Goal: Task Accomplishment & Management: Manage account settings

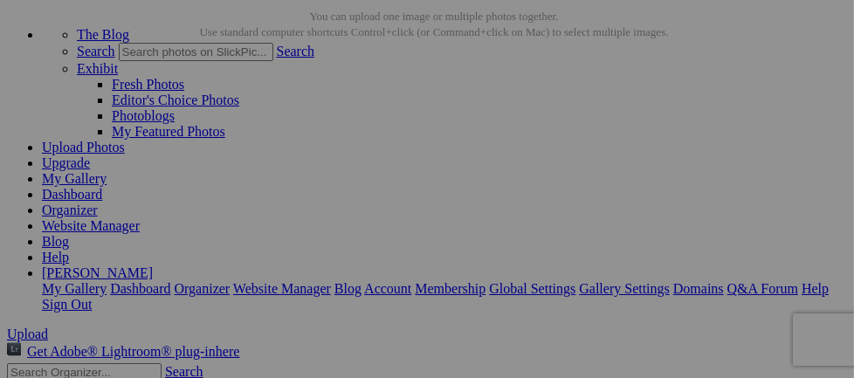
scroll to position [94, 0]
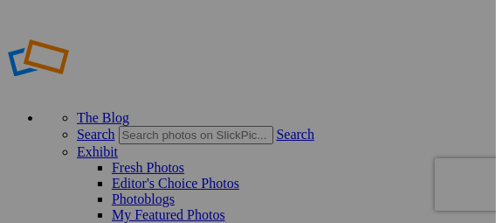
type input "Rwanda2025"
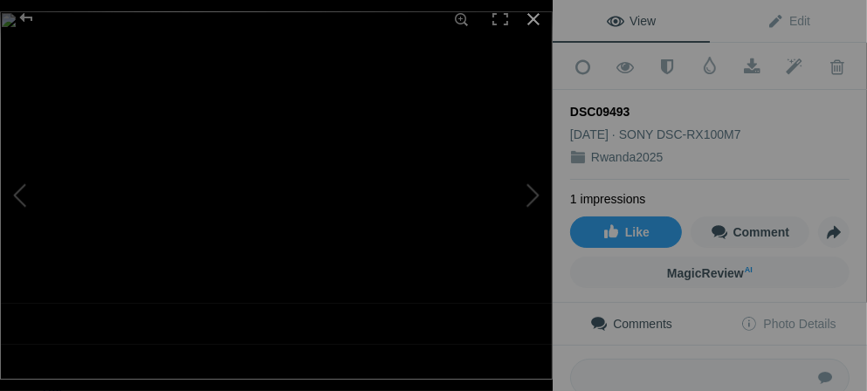
click at [495, 17] on div at bounding box center [534, 19] width 38 height 38
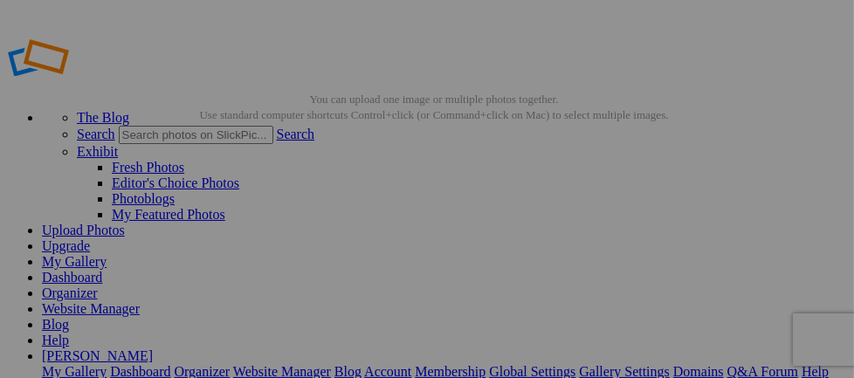
scroll to position [152, 0]
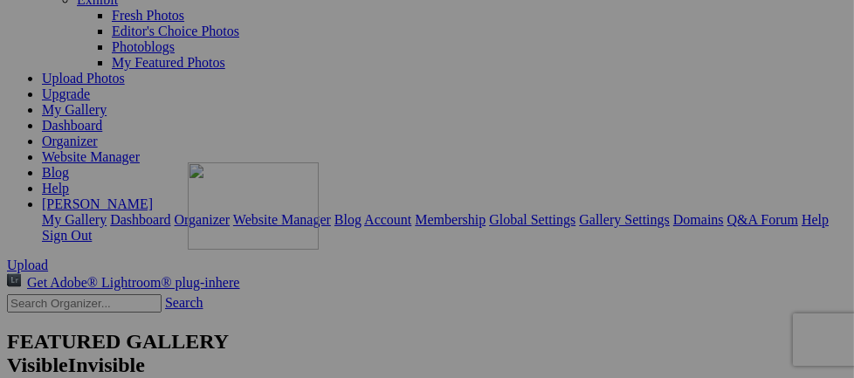
drag, startPoint x: 453, startPoint y: 187, endPoint x: 439, endPoint y: 314, distance: 127.4
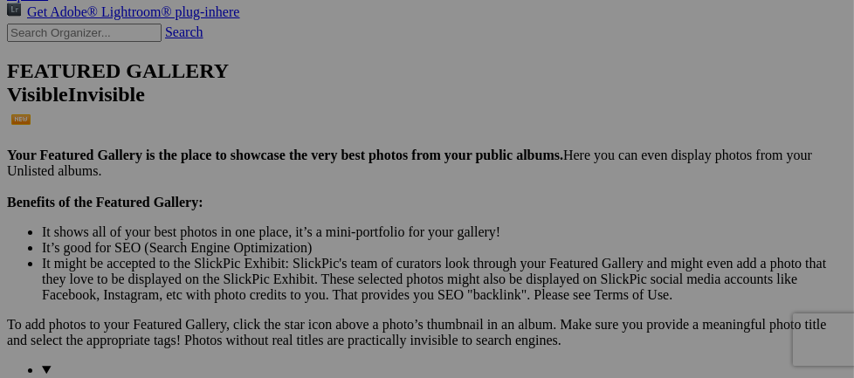
scroll to position [411, 0]
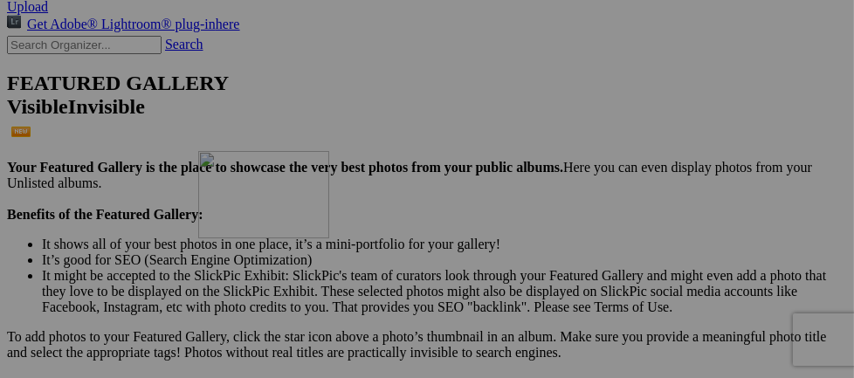
drag, startPoint x: 470, startPoint y: 155, endPoint x: 449, endPoint y: 303, distance: 149.1
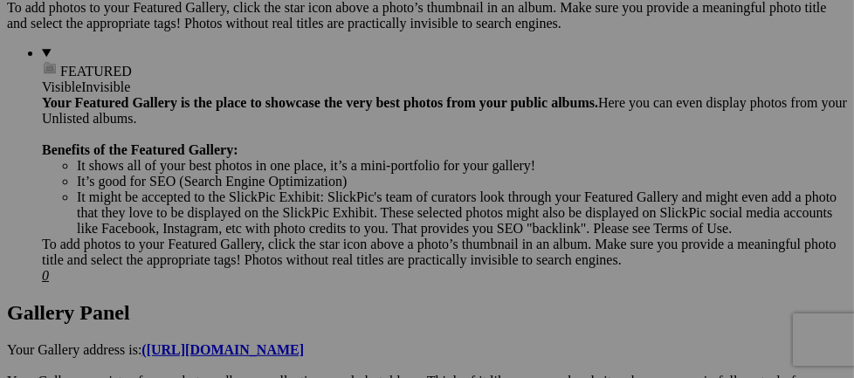
scroll to position [599, 0]
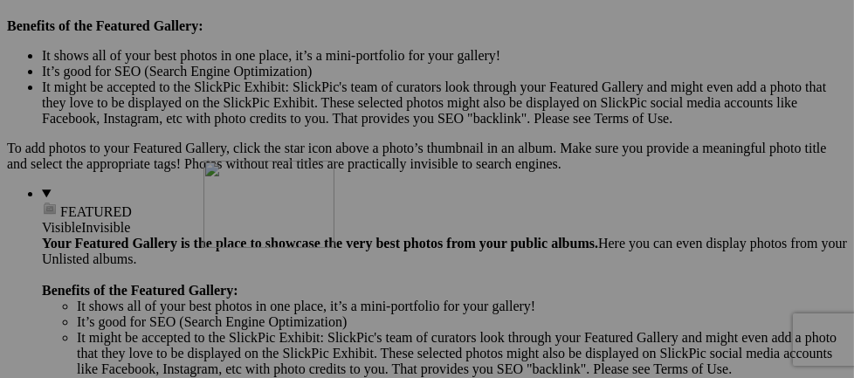
drag, startPoint x: 549, startPoint y: 150, endPoint x: 455, endPoint y: 312, distance: 186.7
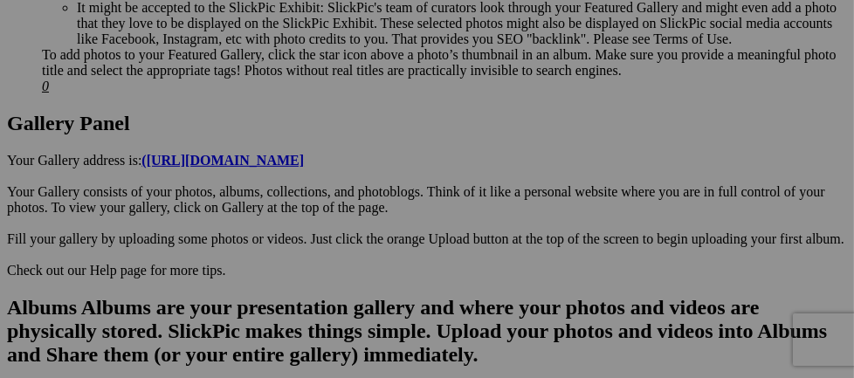
scroll to position [824, 0]
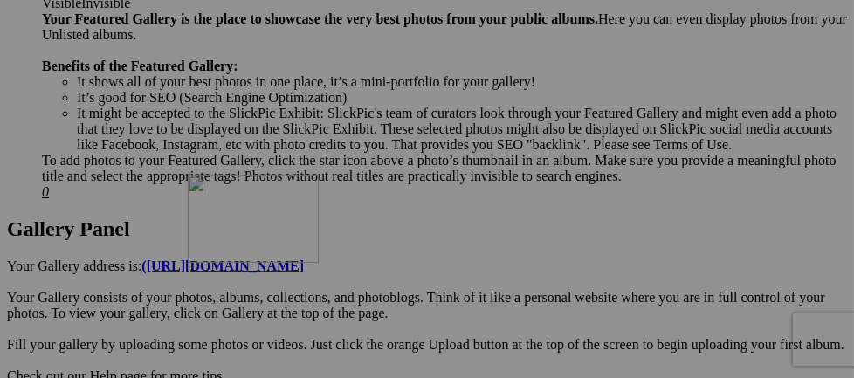
drag, startPoint x: 513, startPoint y: 142, endPoint x: 439, endPoint y: 328, distance: 199.2
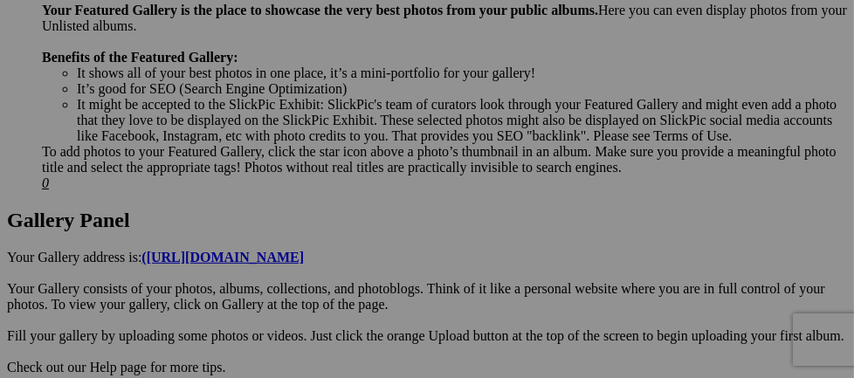
scroll to position [1008, 0]
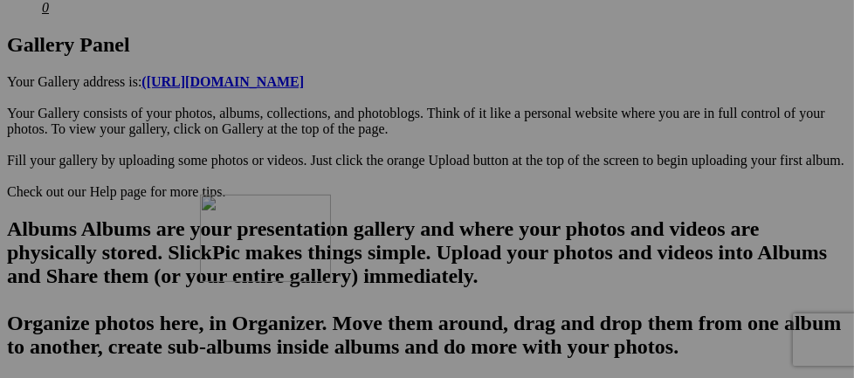
drag, startPoint x: 493, startPoint y: 184, endPoint x: 448, endPoint y: 335, distance: 157.6
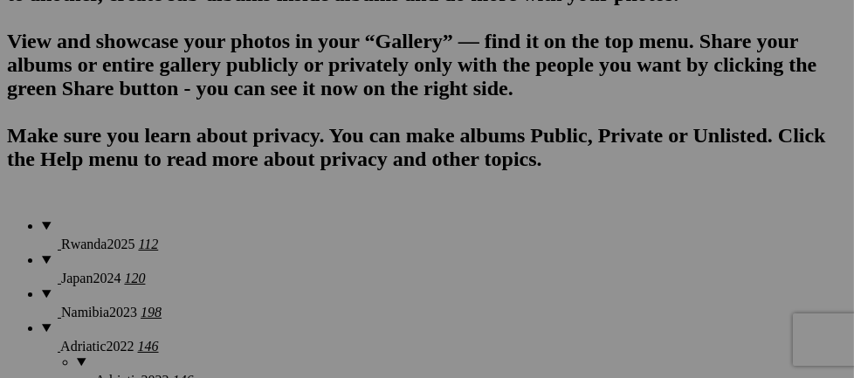
scroll to position [1290, 0]
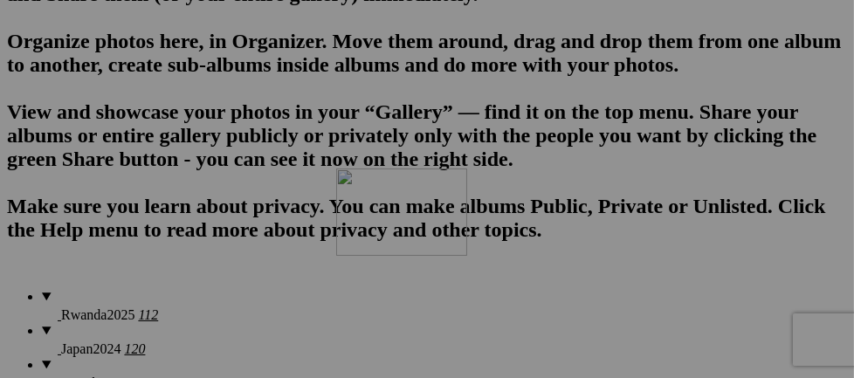
drag, startPoint x: 481, startPoint y: 138, endPoint x: 588, endPoint y: 319, distance: 209.9
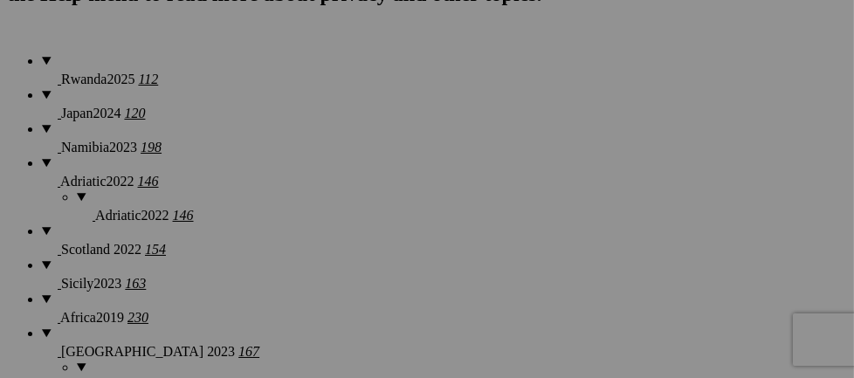
scroll to position [1549, 0]
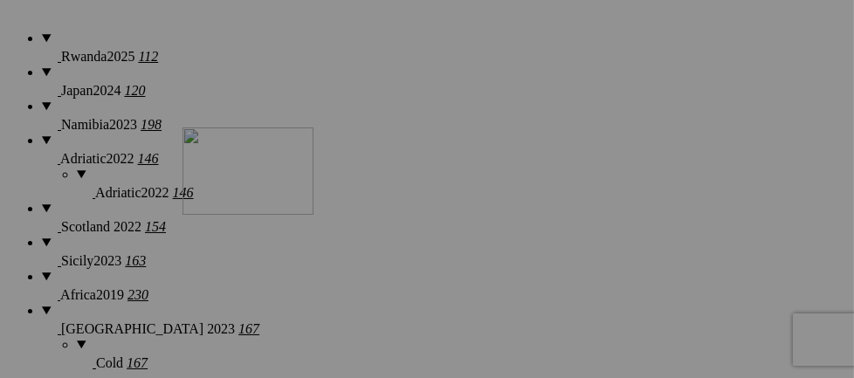
drag, startPoint x: 470, startPoint y: 123, endPoint x: 434, endPoint y: 279, distance: 159.6
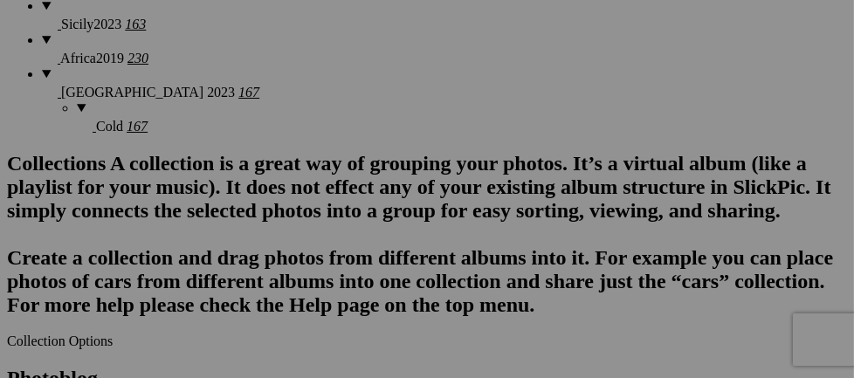
scroll to position [1739, 0]
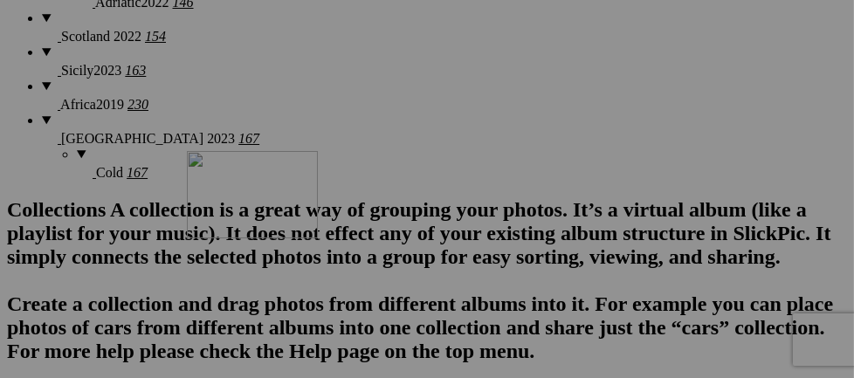
drag, startPoint x: 489, startPoint y: 140, endPoint x: 439, endPoint y: 303, distance: 170.8
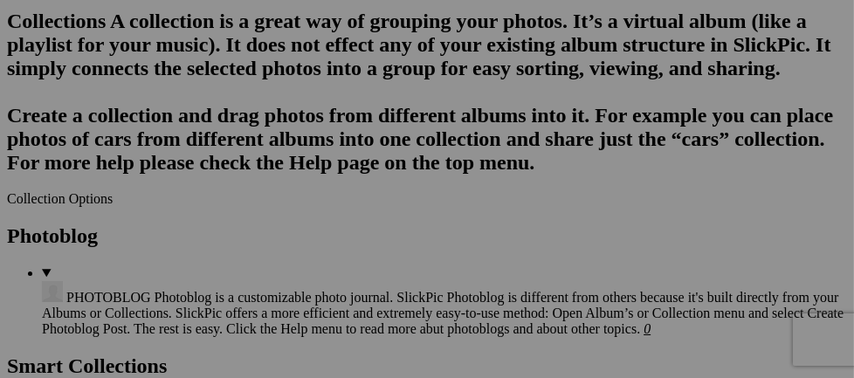
scroll to position [1940, 0]
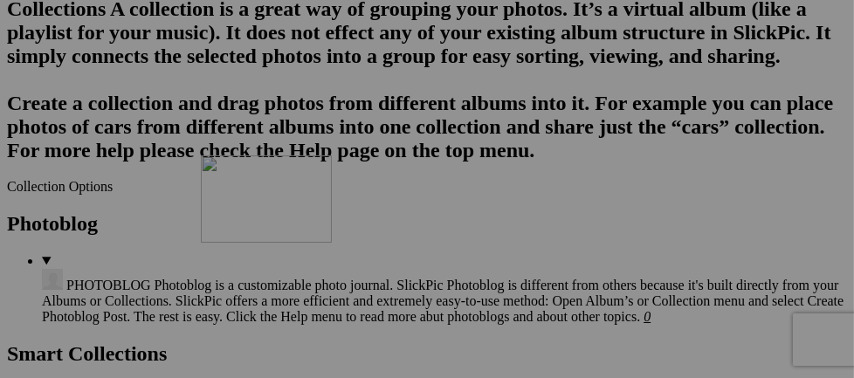
drag, startPoint x: 485, startPoint y: 130, endPoint x: 453, endPoint y: 308, distance: 180.3
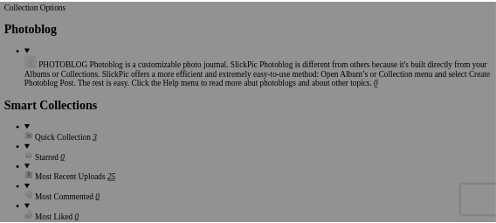
scroll to position [2058, 0]
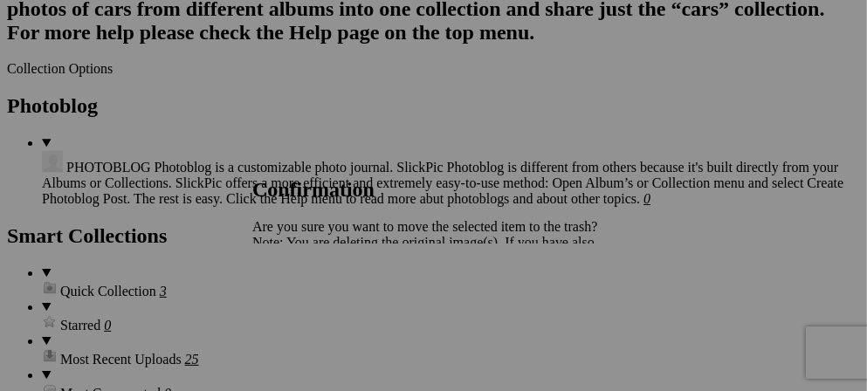
click at [311, 222] on span "Yes" at bounding box center [301, 303] width 20 height 15
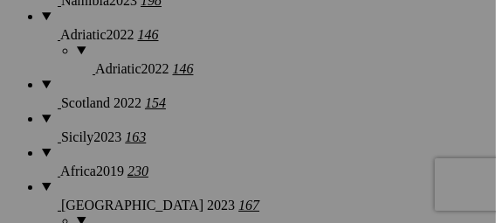
drag, startPoint x: 350, startPoint y: 31, endPoint x: 329, endPoint y: 24, distance: 22.1
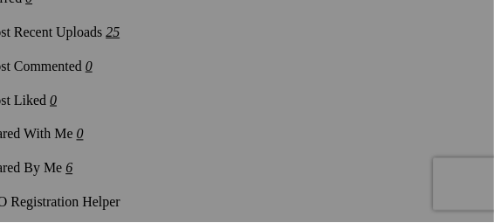
scroll to position [2913, 281]
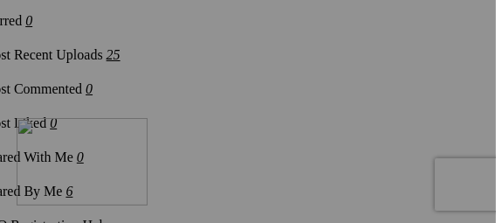
drag, startPoint x: 245, startPoint y: 170, endPoint x: 65, endPoint y: 270, distance: 205.7
drag, startPoint x: 392, startPoint y: 144, endPoint x: -176, endPoint y: 169, distance: 569.2
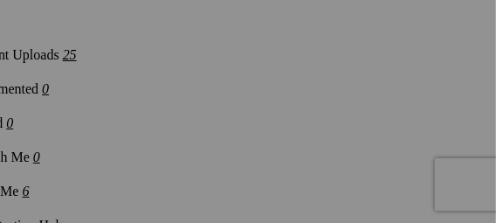
drag, startPoint x: 294, startPoint y: 41, endPoint x: 457, endPoint y: -46, distance: 185.3
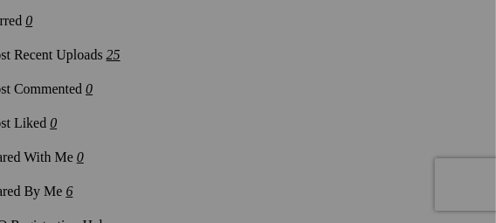
drag, startPoint x: 307, startPoint y: 74, endPoint x: 225, endPoint y: 30, distance: 93.4
drag, startPoint x: 231, startPoint y: 155, endPoint x: 79, endPoint y: 281, distance: 197.3
drag, startPoint x: 360, startPoint y: 148, endPoint x: -164, endPoint y: 168, distance: 524.5
drag, startPoint x: 38, startPoint y: 160, endPoint x: -147, endPoint y: 191, distance: 187.9
drag, startPoint x: 66, startPoint y: 156, endPoint x: 317, endPoint y: 120, distance: 254.3
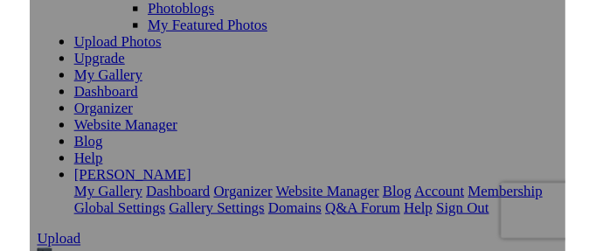
scroll to position [277, 0]
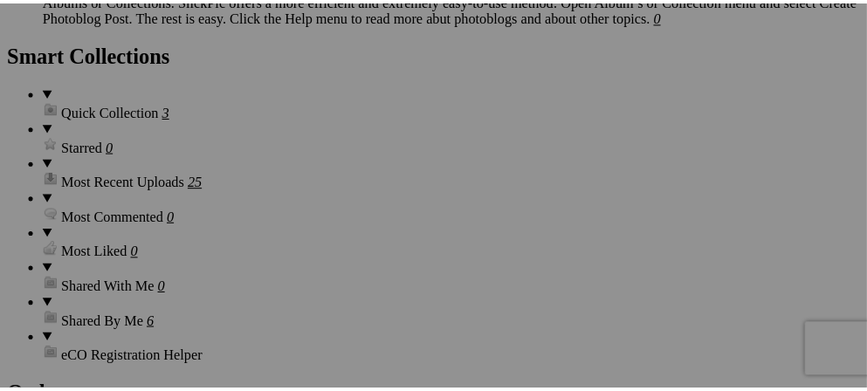
scroll to position [2265, 0]
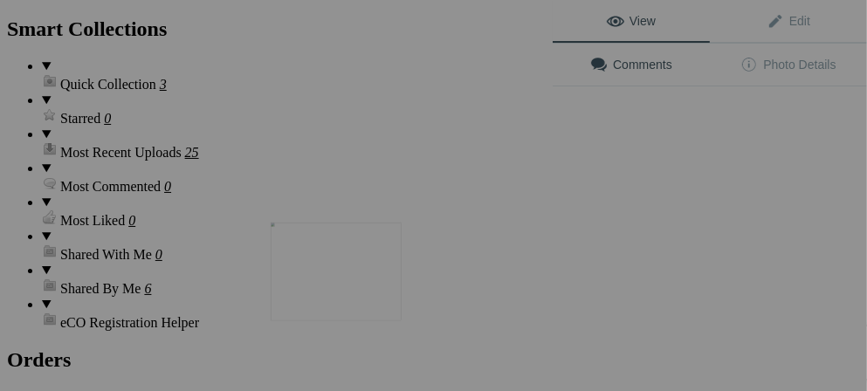
click at [357, 302] on img at bounding box center [336, 272] width 131 height 99
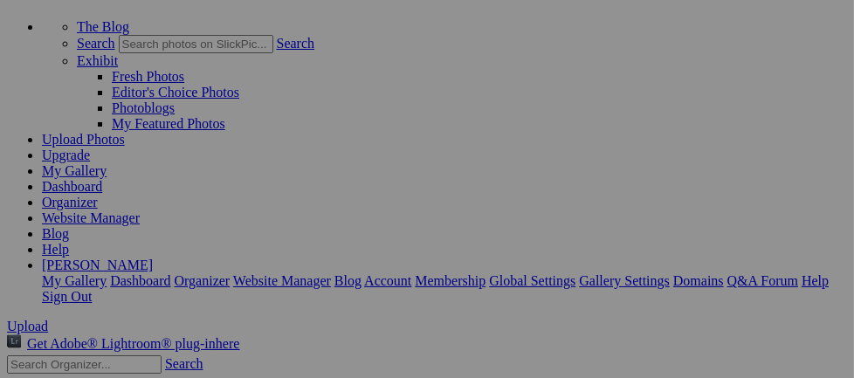
scroll to position [93, 0]
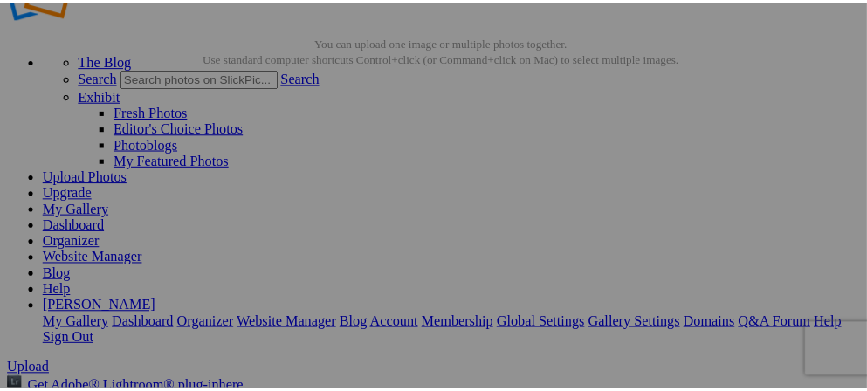
scroll to position [83, 0]
